Goal: Task Accomplishment & Management: Manage account settings

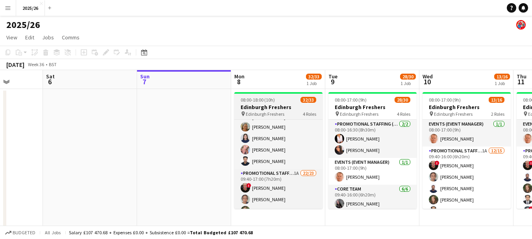
scroll to position [125, 0]
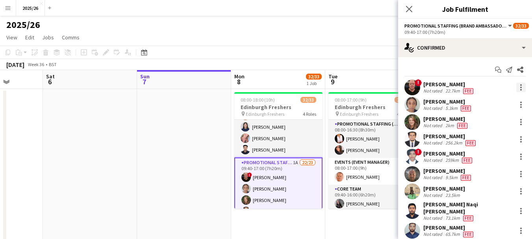
click at [516, 86] on div at bounding box center [520, 87] width 9 height 9
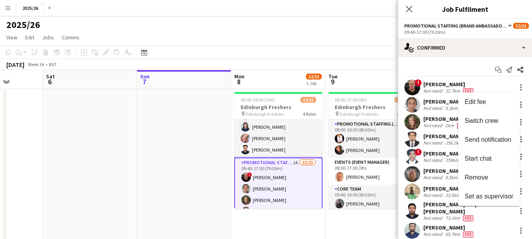
click at [433, 85] on div at bounding box center [266, 119] width 532 height 239
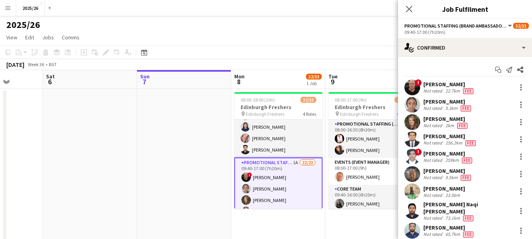
click at [433, 85] on div "George Dickson" at bounding box center [449, 84] width 52 height 7
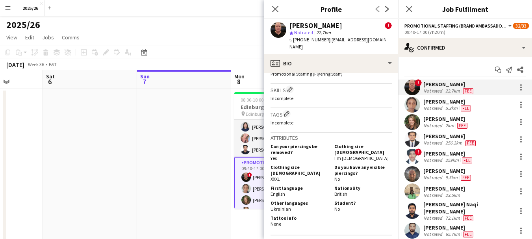
scroll to position [358, 0]
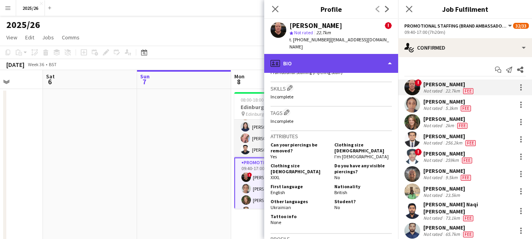
click at [340, 57] on div "profile Bio" at bounding box center [331, 63] width 134 height 19
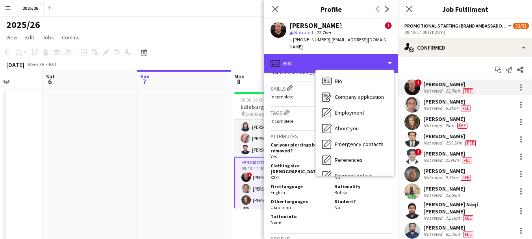
scroll to position [90, 0]
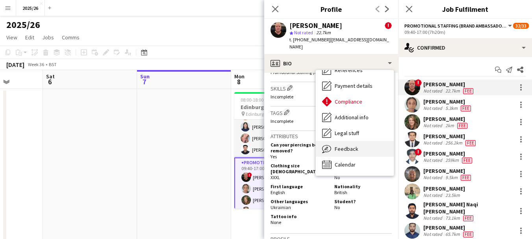
click at [362, 144] on div "Feedback Feedback" at bounding box center [355, 149] width 78 height 16
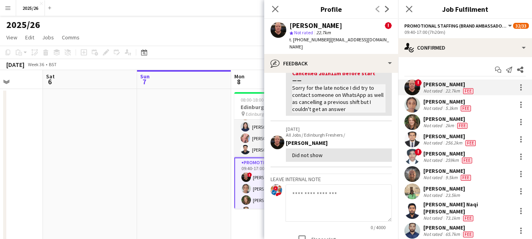
scroll to position [123, 0]
click at [330, 188] on textarea at bounding box center [338, 203] width 106 height 37
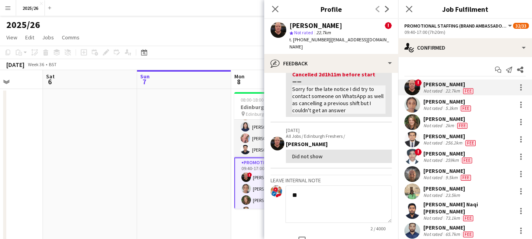
type textarea "*"
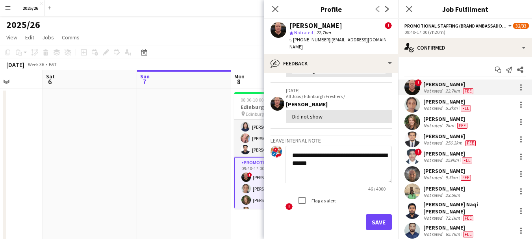
scroll to position [165, 0]
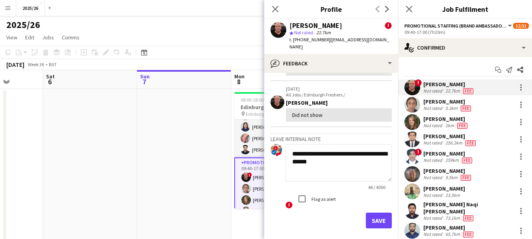
type textarea "**********"
click at [367, 213] on button "Save" at bounding box center [379, 221] width 26 height 16
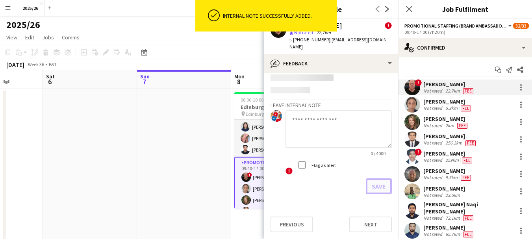
scroll to position [218, 0]
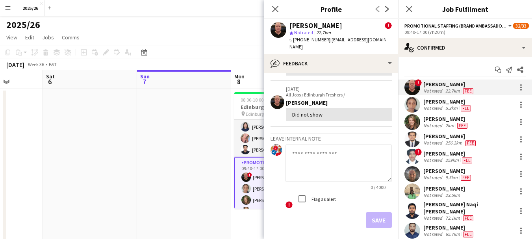
click at [177, 117] on app-date-cell at bounding box center [184, 216] width 94 height 255
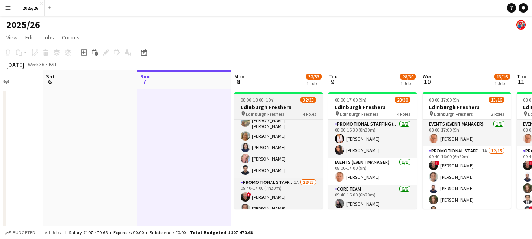
scroll to position [109, 0]
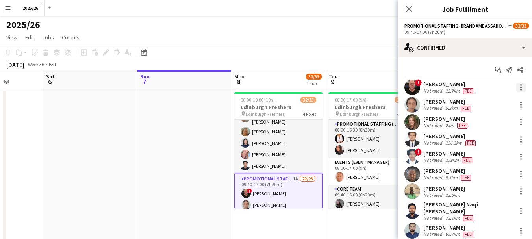
click at [516, 86] on div at bounding box center [520, 87] width 9 height 9
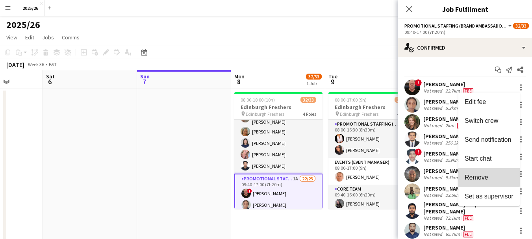
click at [478, 176] on span "Remove" at bounding box center [477, 177] width 24 height 7
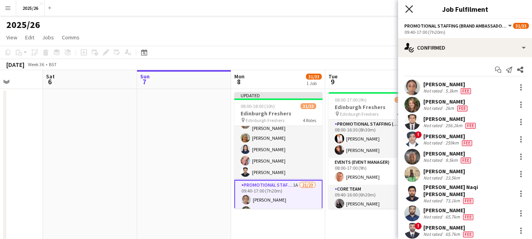
click at [408, 8] on icon at bounding box center [408, 8] width 7 height 7
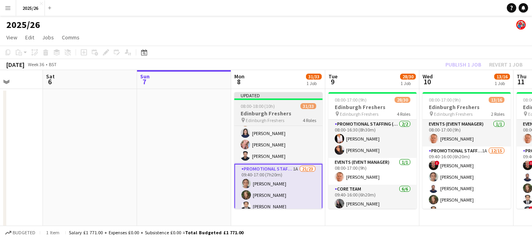
scroll to position [135, 0]
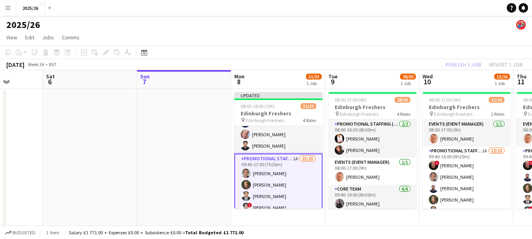
click at [462, 64] on div "Publish 1 job Revert 1 job" at bounding box center [484, 64] width 96 height 10
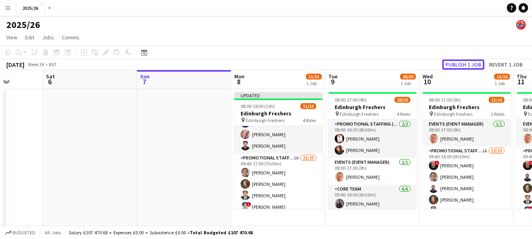
click at [462, 64] on button "Publish 1 job" at bounding box center [463, 64] width 42 height 10
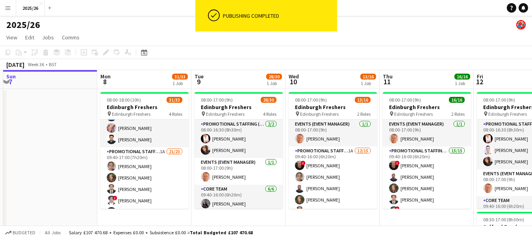
scroll to position [0, 279]
drag, startPoint x: 353, startPoint y: 197, endPoint x: 259, endPoint y: 187, distance: 93.9
click at [259, 187] on app-calendar-viewport "Thu 4 Fri 5 Sat 6 Sun 7 Mon 8 31/33 1 Job Tue 9 28/30 1 Job Wed 10 13/16 1 Job …" at bounding box center [266, 225] width 532 height 310
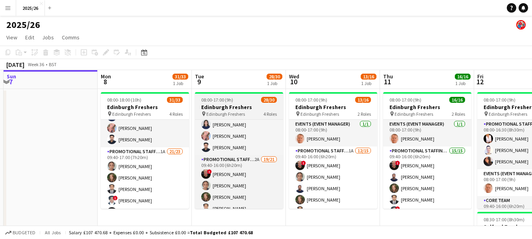
scroll to position [126, 0]
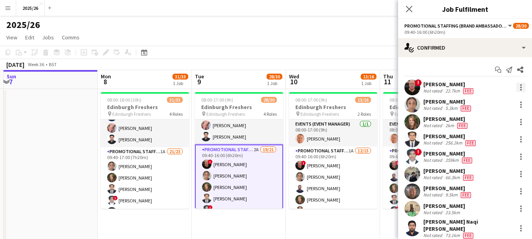
click at [516, 89] on div at bounding box center [520, 87] width 9 height 9
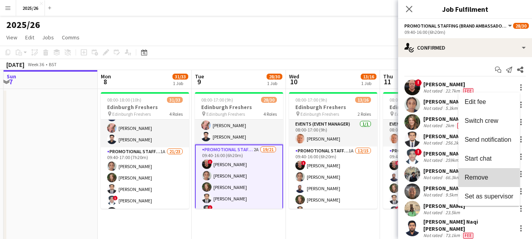
click at [487, 178] on span "Remove" at bounding box center [477, 177] width 24 height 7
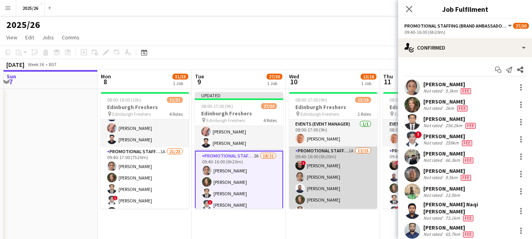
click at [346, 161] on app-card-role "Promotional Staffing (Brand Ambassadors) 1A 12/15 09:40-16:00 (6h20m) ! George …" at bounding box center [333, 241] width 88 height 191
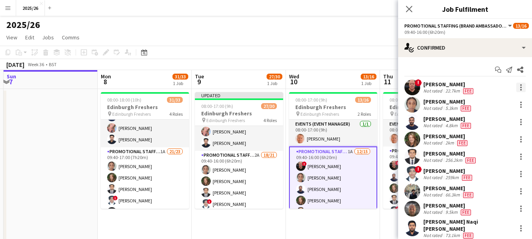
click at [516, 89] on div at bounding box center [520, 87] width 9 height 9
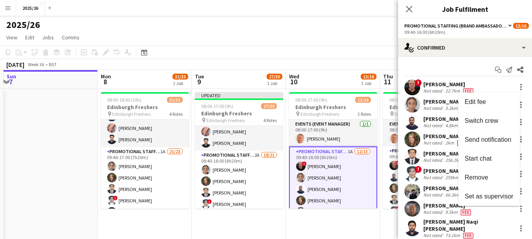
click at [481, 175] on span "Remove" at bounding box center [477, 177] width 24 height 7
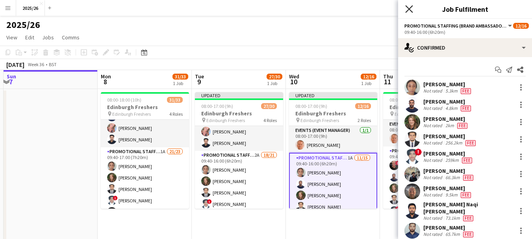
click at [407, 7] on icon at bounding box center [408, 8] width 7 height 7
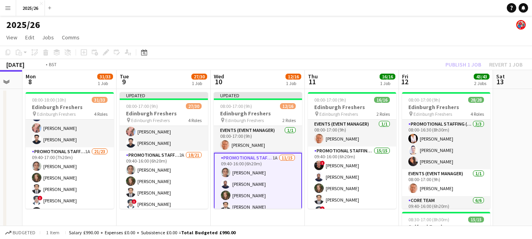
drag, startPoint x: 419, startPoint y: 152, endPoint x: 283, endPoint y: 142, distance: 136.2
click at [276, 157] on app-calendar-viewport "Thu 4 Fri 5 Sat 6 Sun 7 Mon 8 31/33 1 Job Tue 9 27/30 1 Job Wed 10 12/16 1 Job …" at bounding box center [266, 225] width 532 height 310
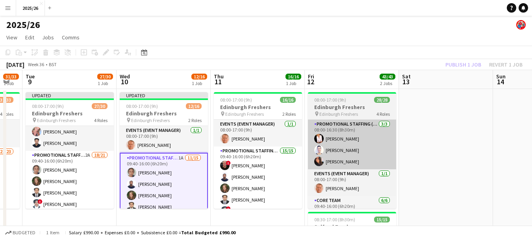
scroll to position [0, 328]
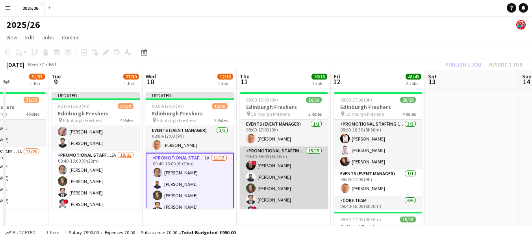
click at [293, 165] on app-card-role "Promotional Staffing (Brand Ambassadors) 15/15 09:40-16:00 (6h20m) ! George Dic…" at bounding box center [284, 241] width 88 height 191
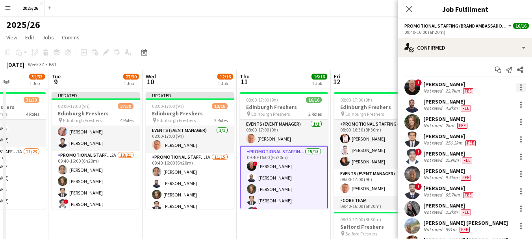
click at [520, 88] on div at bounding box center [521, 88] width 2 height 2
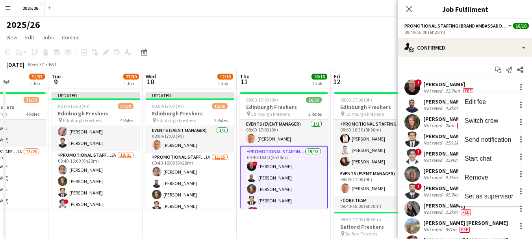
click at [494, 178] on span "Remove" at bounding box center [489, 177] width 49 height 7
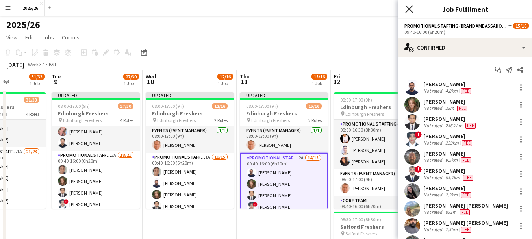
click at [408, 8] on icon at bounding box center [408, 8] width 7 height 7
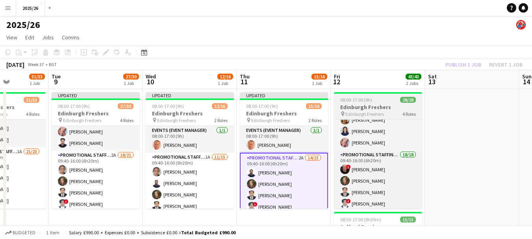
scroll to position [134, 0]
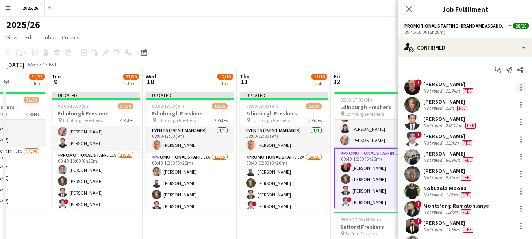
click at [520, 87] on div at bounding box center [521, 88] width 2 height 2
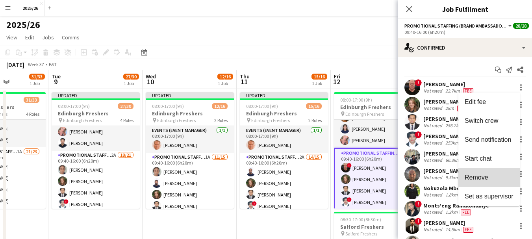
click at [474, 177] on span "Remove" at bounding box center [477, 177] width 24 height 7
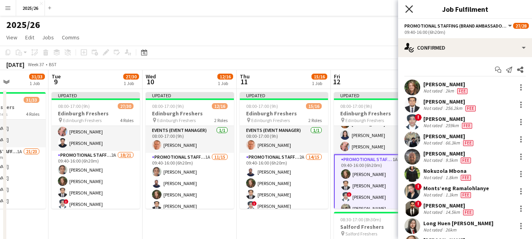
click at [410, 8] on icon at bounding box center [408, 8] width 7 height 7
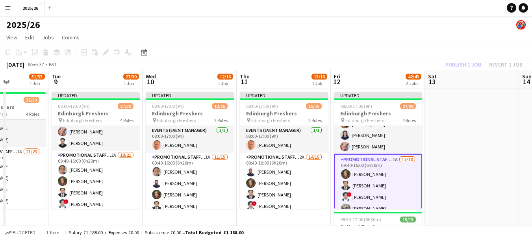
click at [460, 63] on div "Publish 1 job Revert 1 job" at bounding box center [484, 64] width 96 height 10
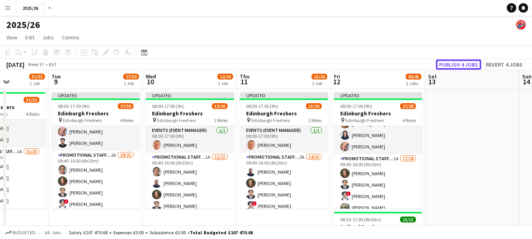
click at [460, 63] on button "Publish 4 jobs" at bounding box center [458, 64] width 45 height 10
